Goal: Find specific page/section

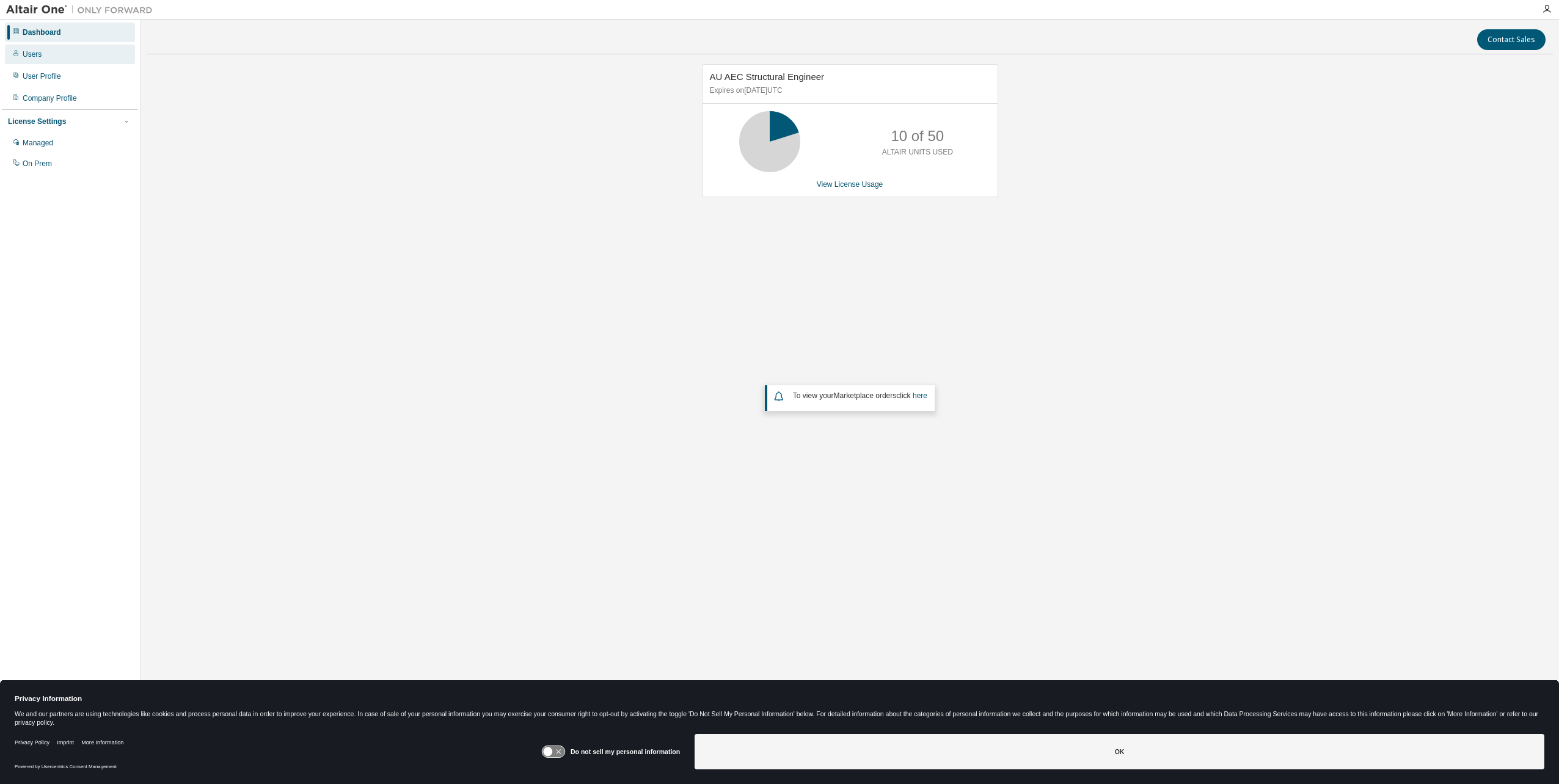
click at [61, 48] on div "Users" at bounding box center [70, 54] width 130 height 20
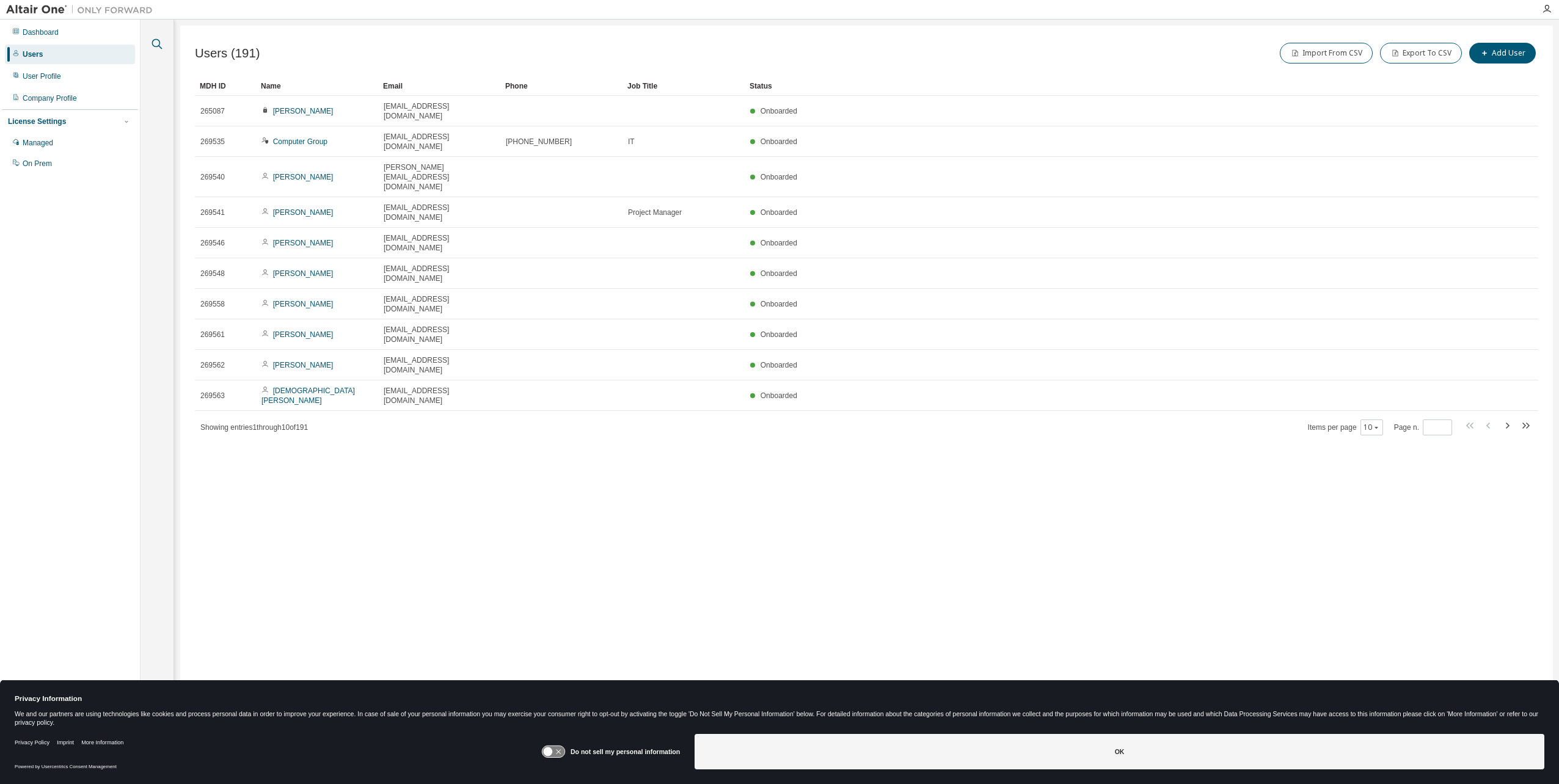
click at [158, 42] on icon "button" at bounding box center [157, 44] width 15 height 15
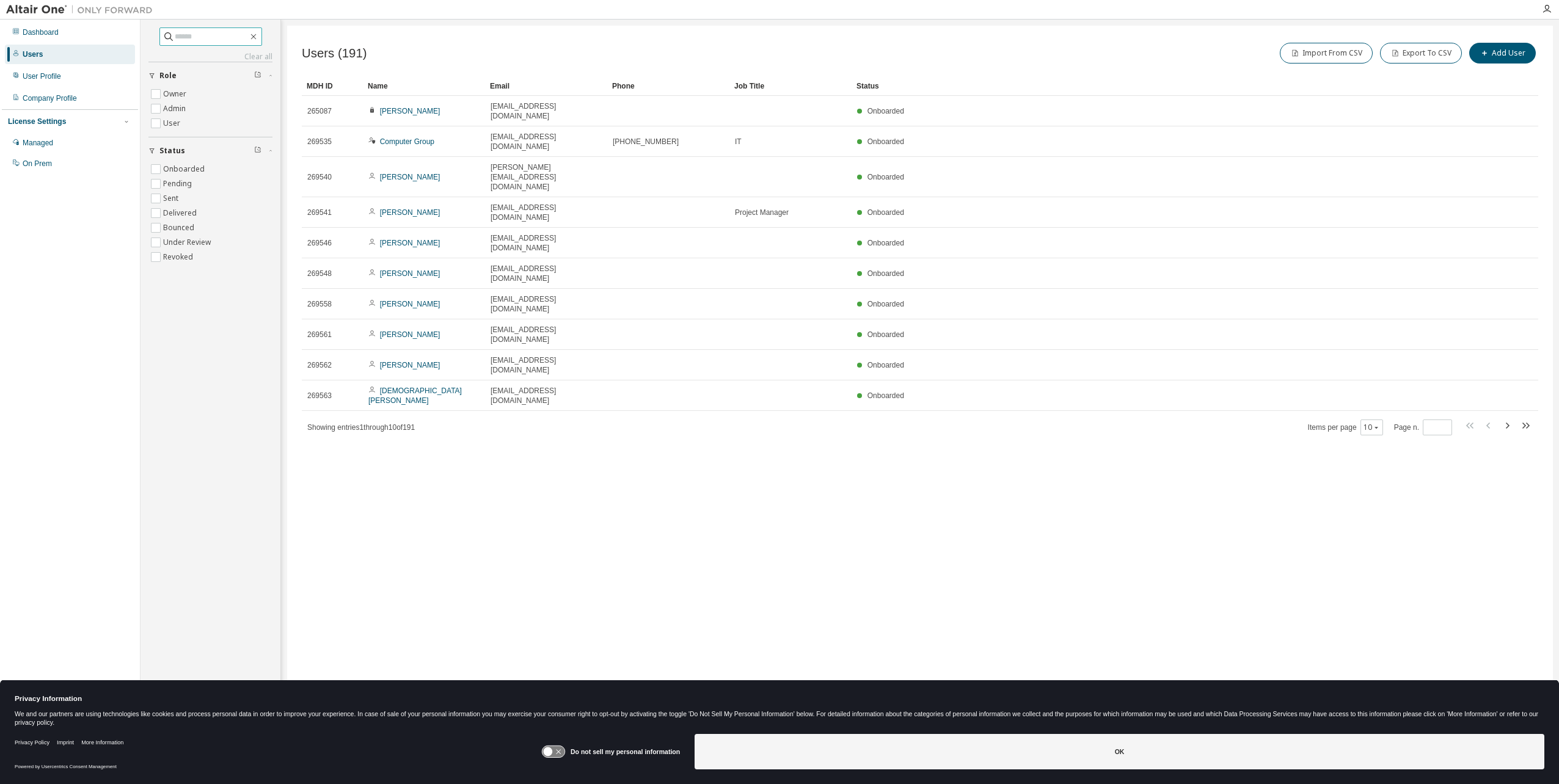
click at [174, 30] on input "text" at bounding box center [210, 36] width 73 height 12
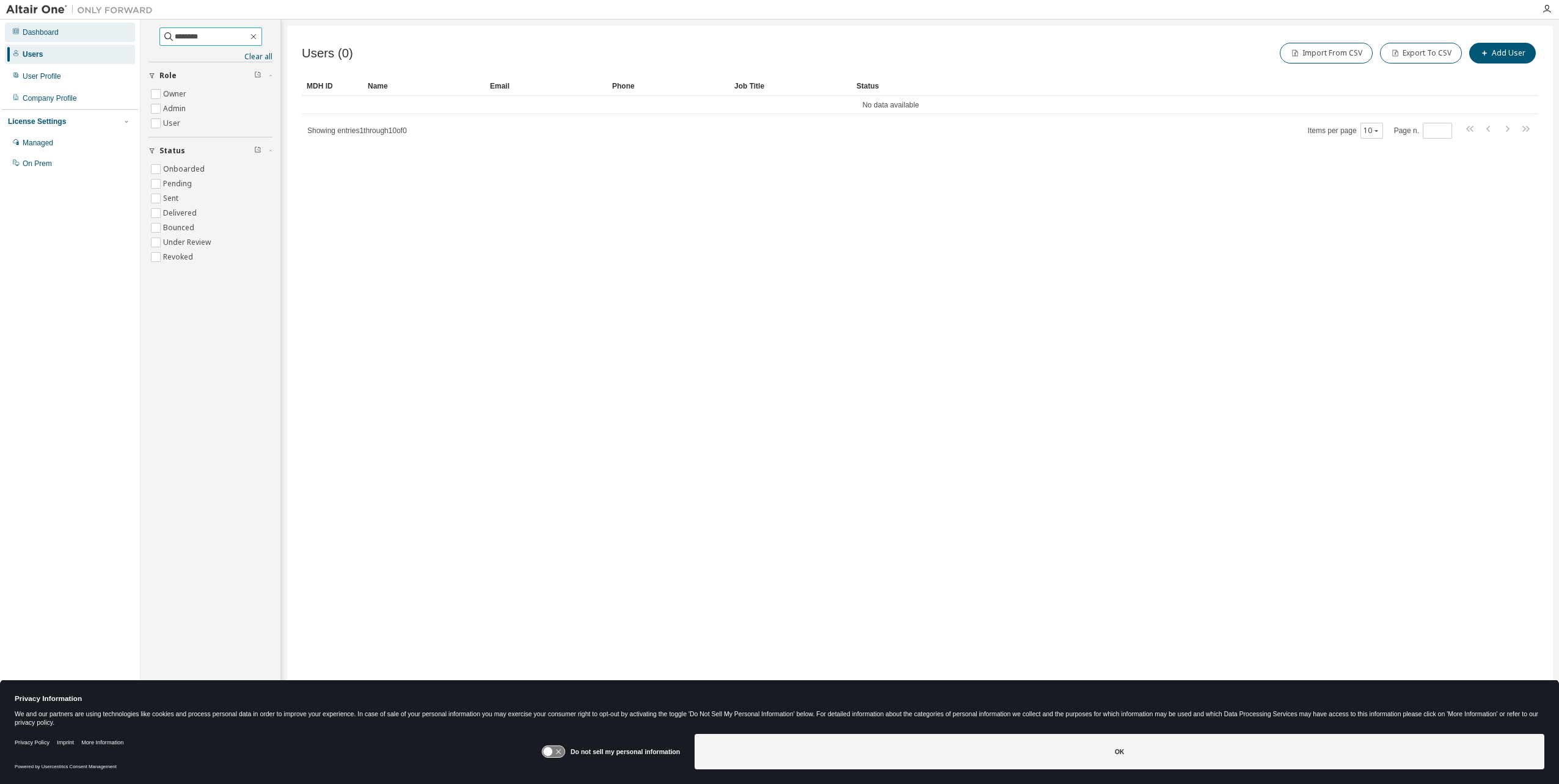
drag, startPoint x: 208, startPoint y: 39, endPoint x: 95, endPoint y: 41, distance: 113.0
click at [95, 41] on div "Dashboard Users User Profile Company Profile License Settings Managed On Prem *…" at bounding box center [780, 384] width 1559 height 729
type input "*****"
